Goal: Transaction & Acquisition: Purchase product/service

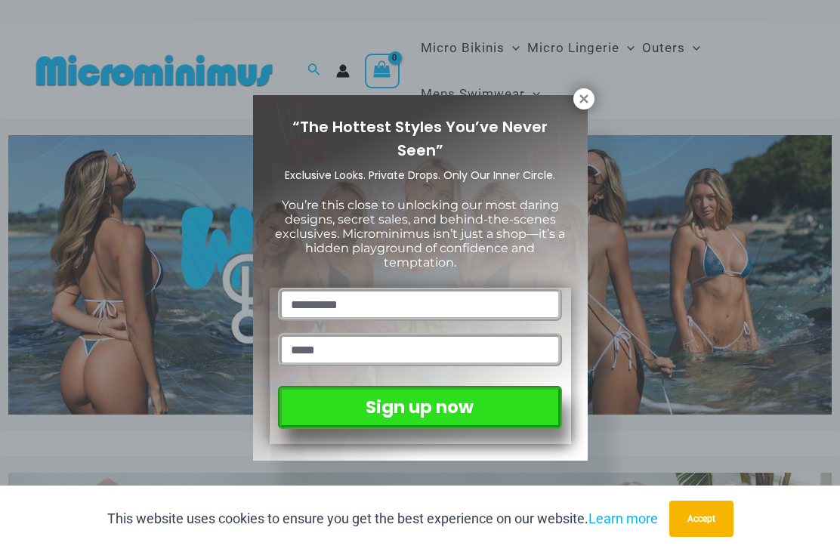
click at [588, 96] on icon at bounding box center [584, 99] width 14 height 14
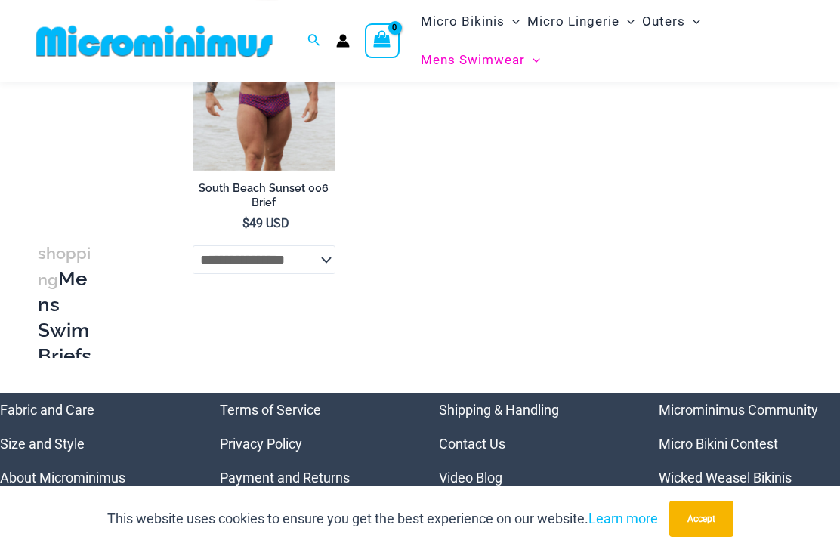
scroll to position [1013, 0]
